Goal: Navigation & Orientation: Understand site structure

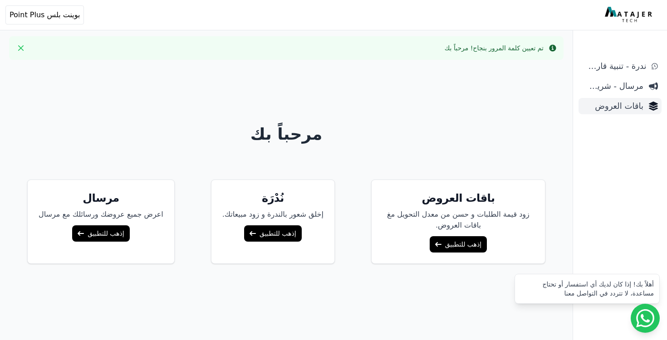
click at [617, 107] on span "باقات العروض" at bounding box center [612, 106] width 61 height 13
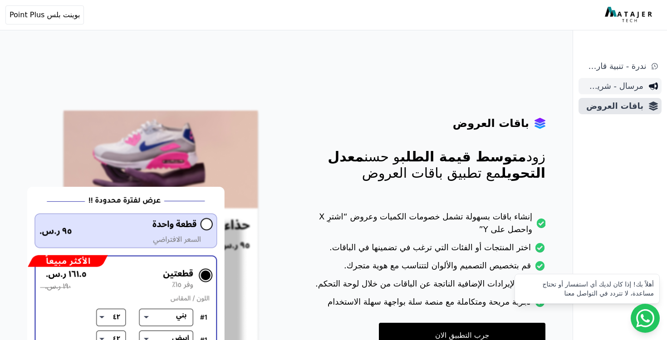
click at [611, 87] on span "مرسال - شريط دعاية" at bounding box center [612, 86] width 61 height 13
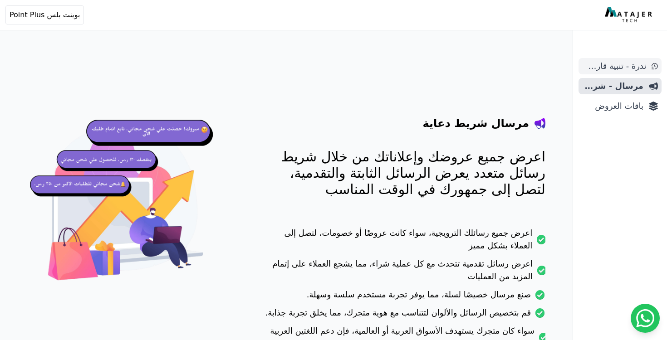
click at [616, 68] on span "ندرة - تنبية قارب علي النفاذ" at bounding box center [614, 66] width 64 height 13
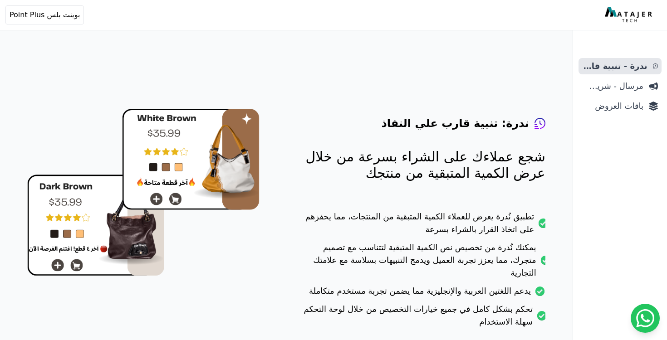
click at [622, 105] on span "باقات العروض" at bounding box center [612, 106] width 61 height 13
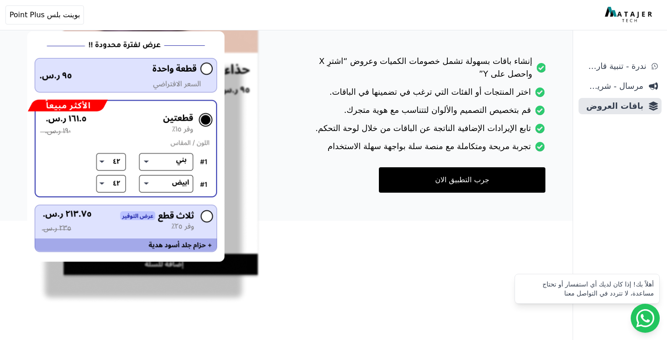
scroll to position [163, 0]
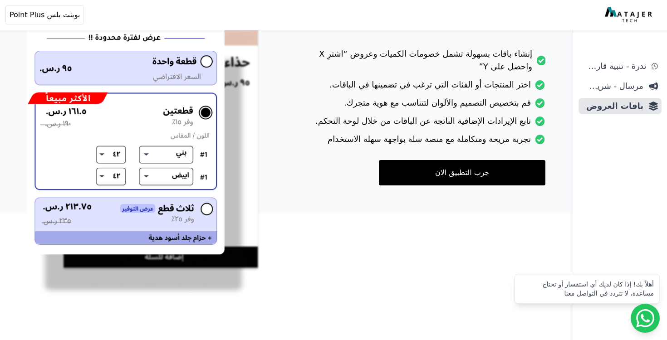
click at [410, 172] on link "جرب التطبيق الان" at bounding box center [462, 172] width 166 height 25
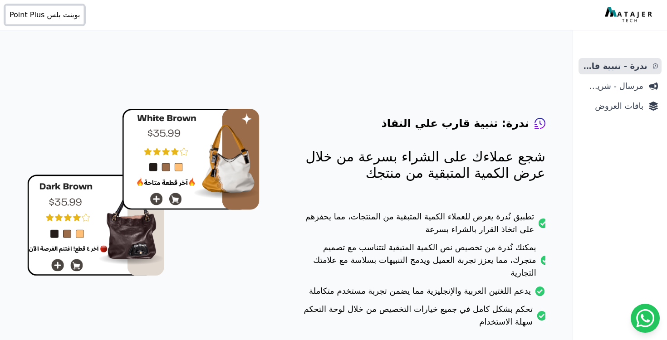
click at [68, 15] on span "بوينت بلس Point Plus" at bounding box center [45, 15] width 70 height 11
